Goal: Information Seeking & Learning: Check status

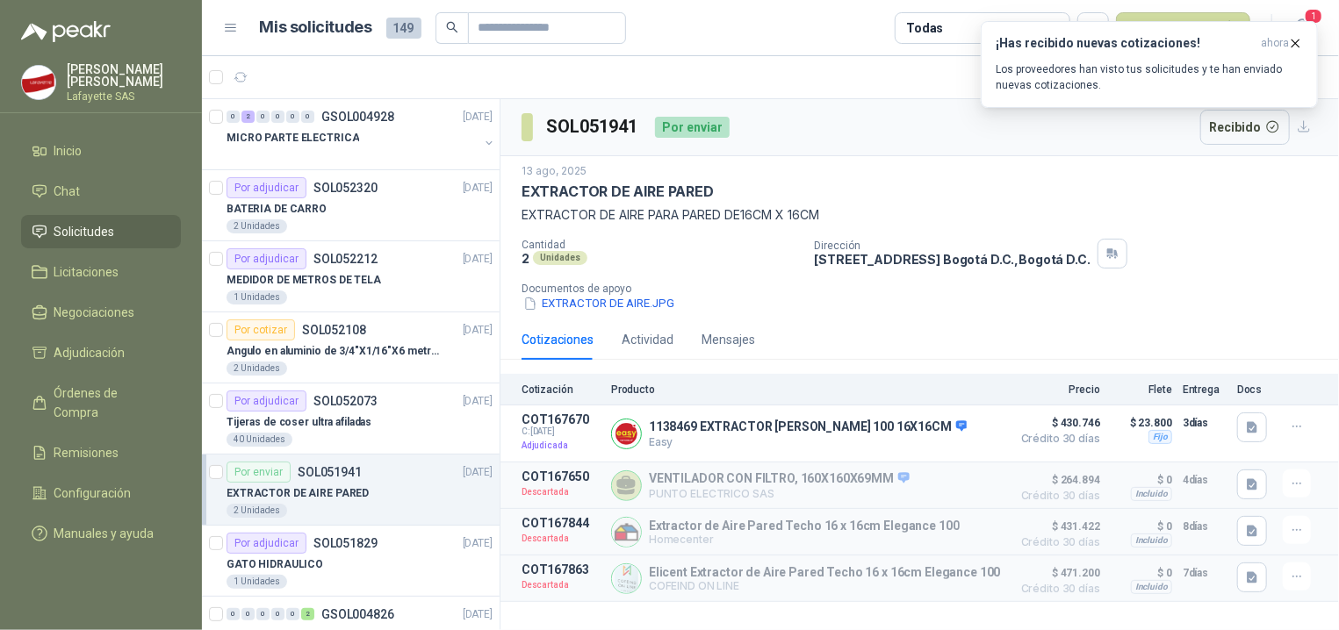
scroll to position [176, 0]
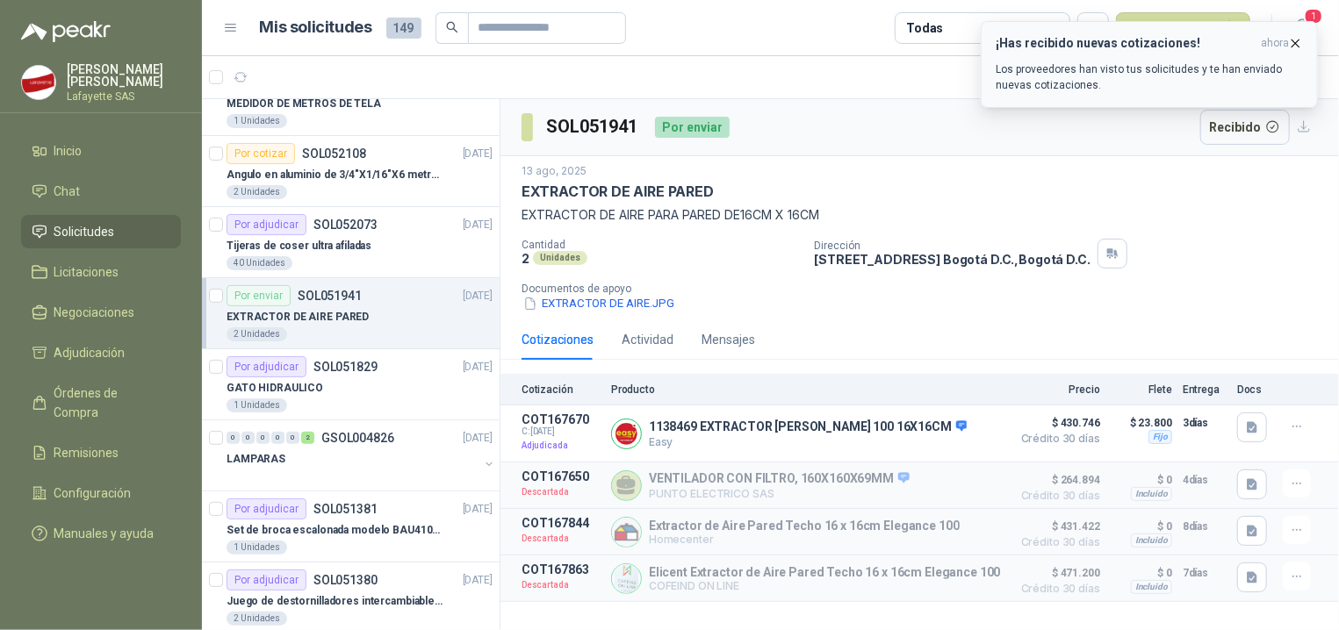
click at [1222, 65] on p "Los proveedores han visto tus solicitudes y te han enviado nuevas cotizaciones." at bounding box center [1149, 77] width 307 height 32
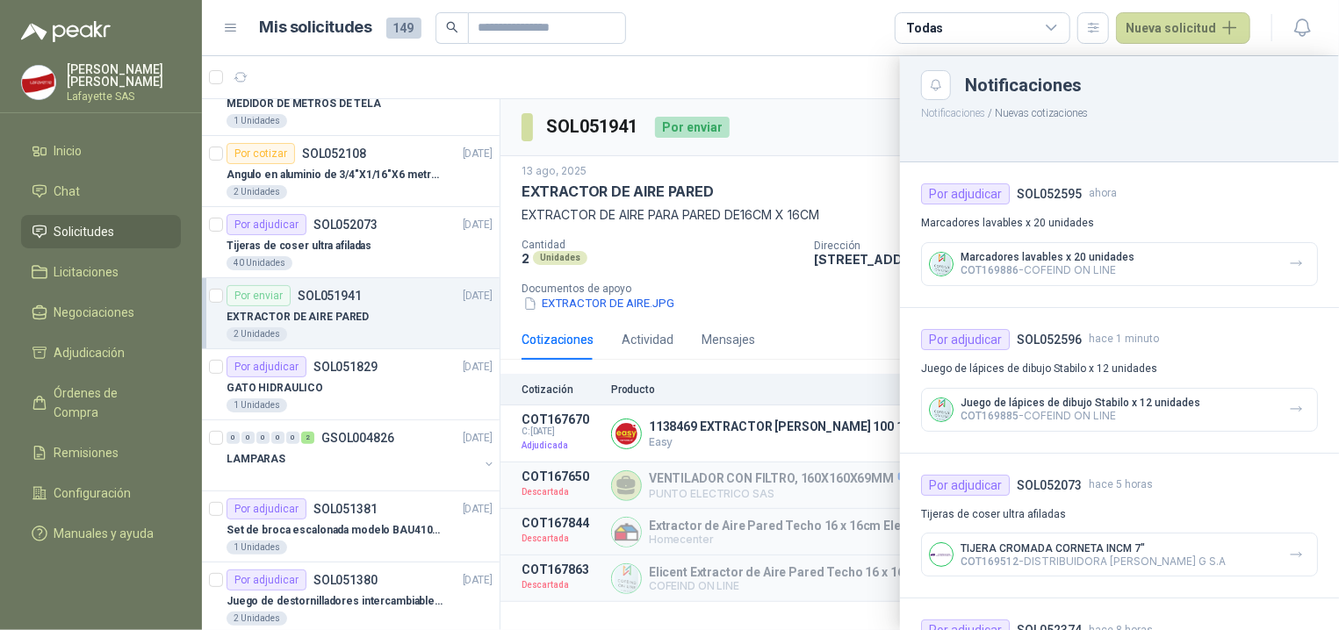
click at [1024, 257] on p "Marcadores lavables x 20 unidades" at bounding box center [1047, 257] width 174 height 12
click at [1003, 226] on p "Marcadores lavables x 20 unidades" at bounding box center [1119, 223] width 397 height 17
click at [305, 185] on div at bounding box center [770, 343] width 1137 height 574
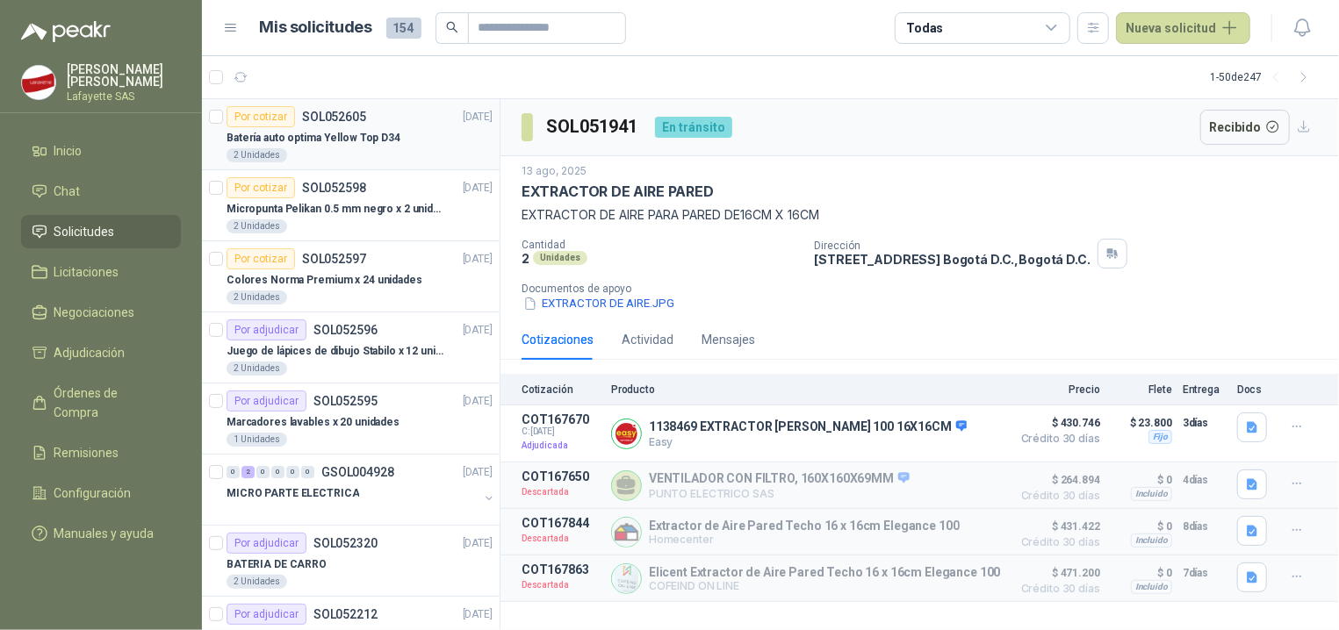
click at [392, 128] on div "Batería auto optima Yellow Top D34" at bounding box center [359, 137] width 266 height 21
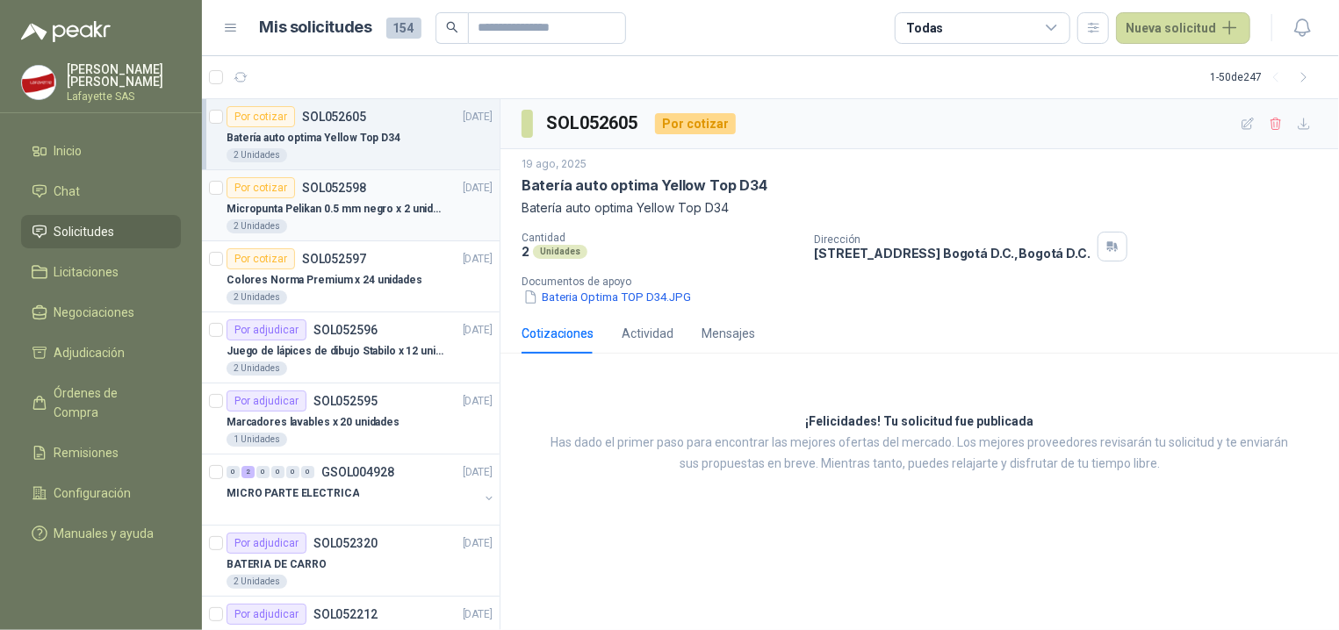
click at [317, 183] on p "SOL052598" at bounding box center [334, 188] width 64 height 12
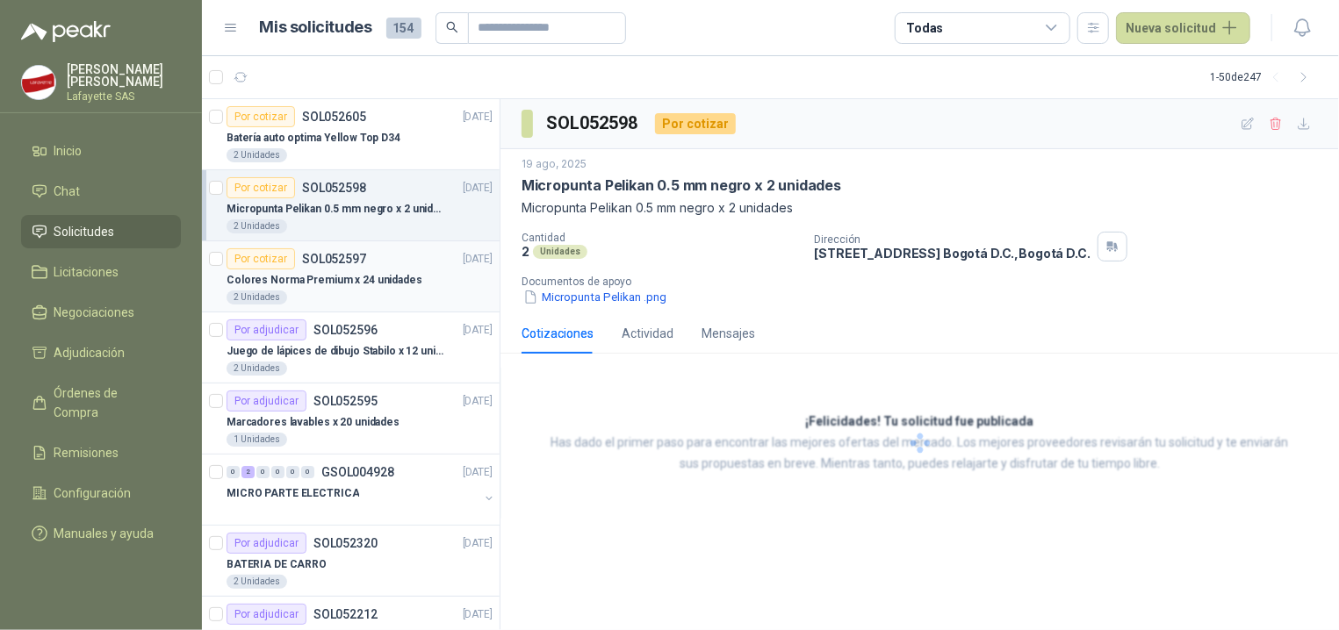
click at [325, 265] on p "SOL052597" at bounding box center [334, 259] width 64 height 12
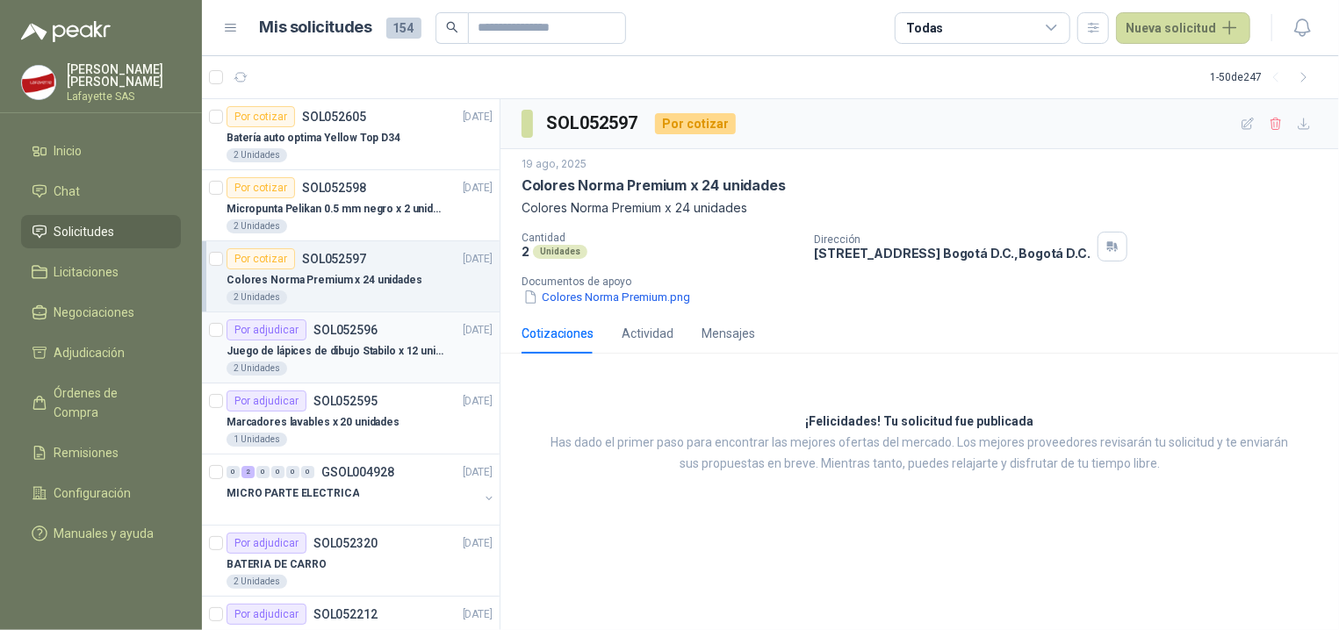
click at [320, 335] on p "SOL052596" at bounding box center [345, 330] width 64 height 12
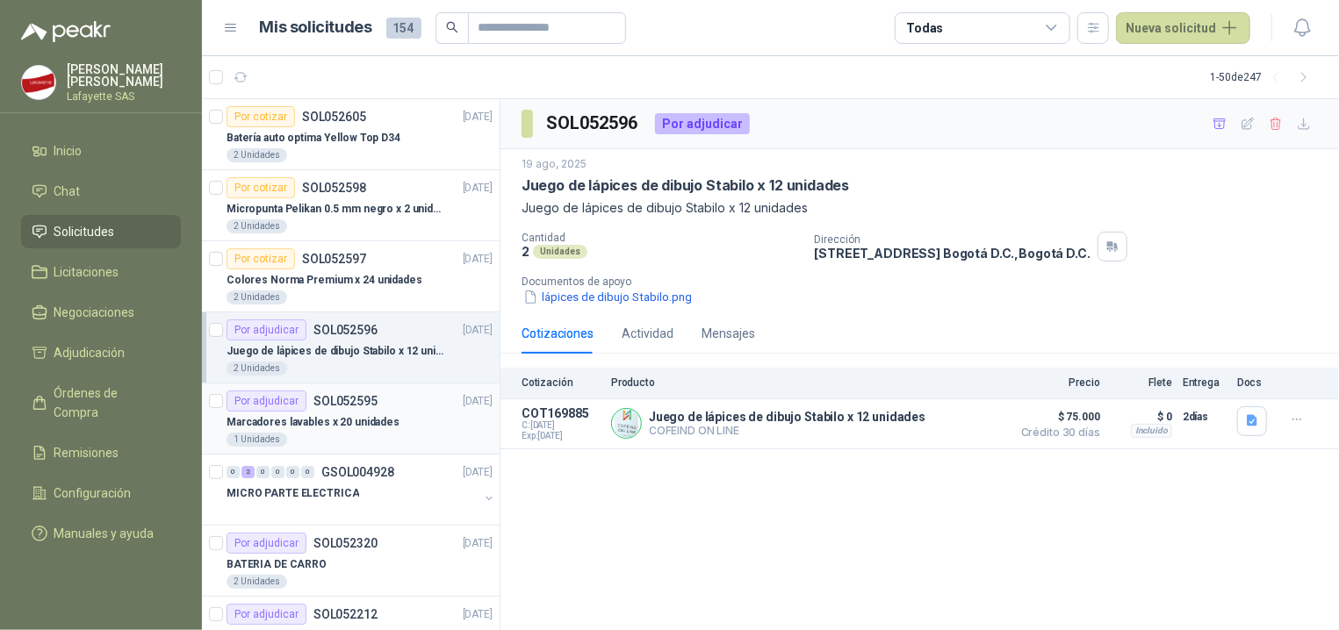
click at [354, 411] on div "Por adjudicar SOL052595" at bounding box center [301, 401] width 151 height 21
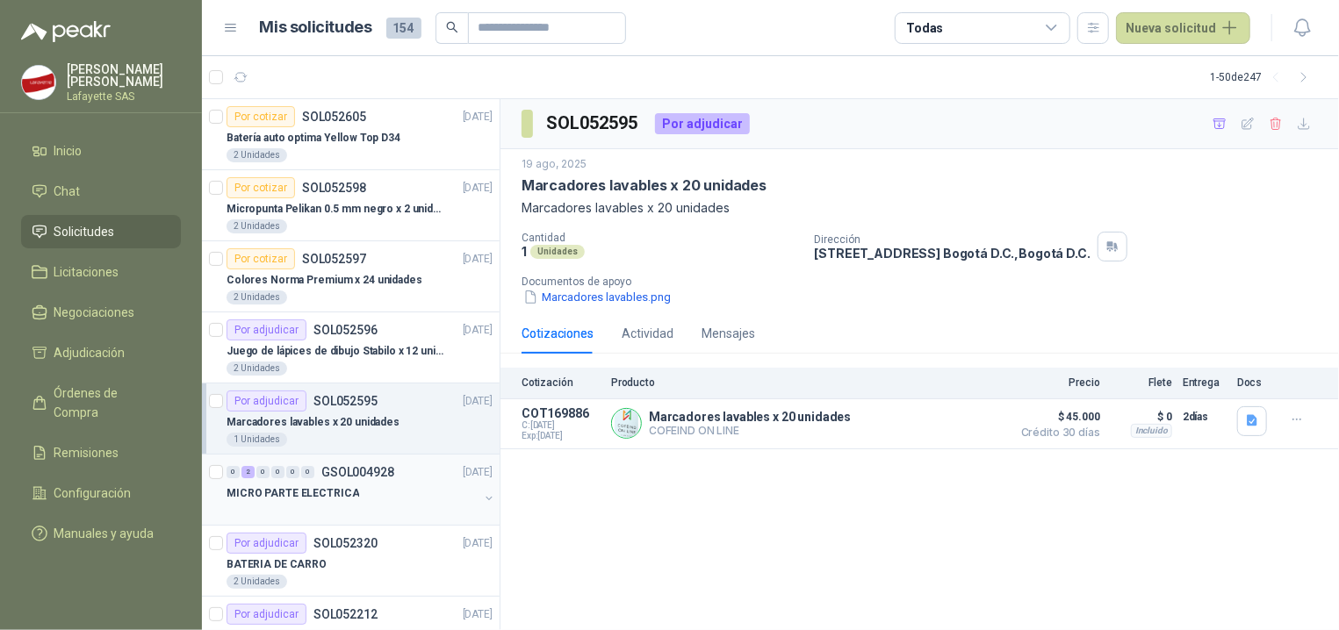
click at [309, 502] on p "MICRO PARTE ELECTRICA" at bounding box center [292, 493] width 133 height 17
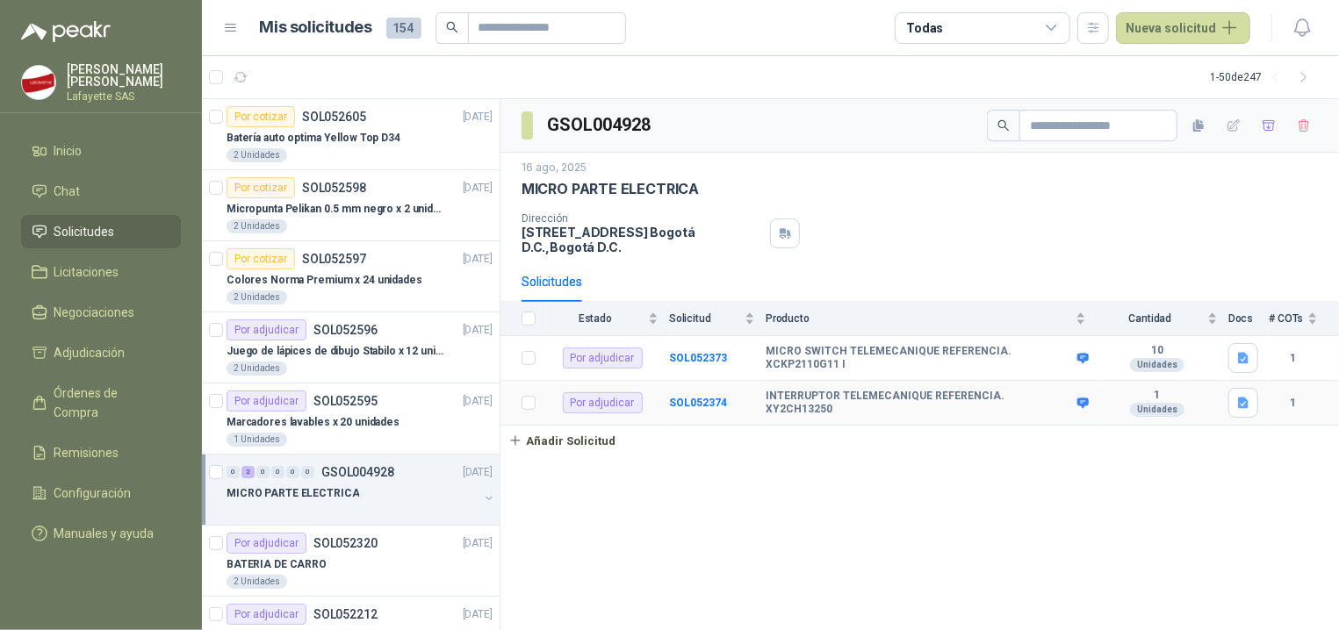
click at [997, 413] on td "INTERRUPTOR TELEMECANIQUE REFERENCIA. XY2CH13250" at bounding box center [931, 403] width 331 height 45
click at [971, 394] on td "INTERRUPTOR TELEMECANIQUE REFERENCIA. XY2CH13250" at bounding box center [931, 403] width 331 height 45
